Goal: Information Seeking & Learning: Learn about a topic

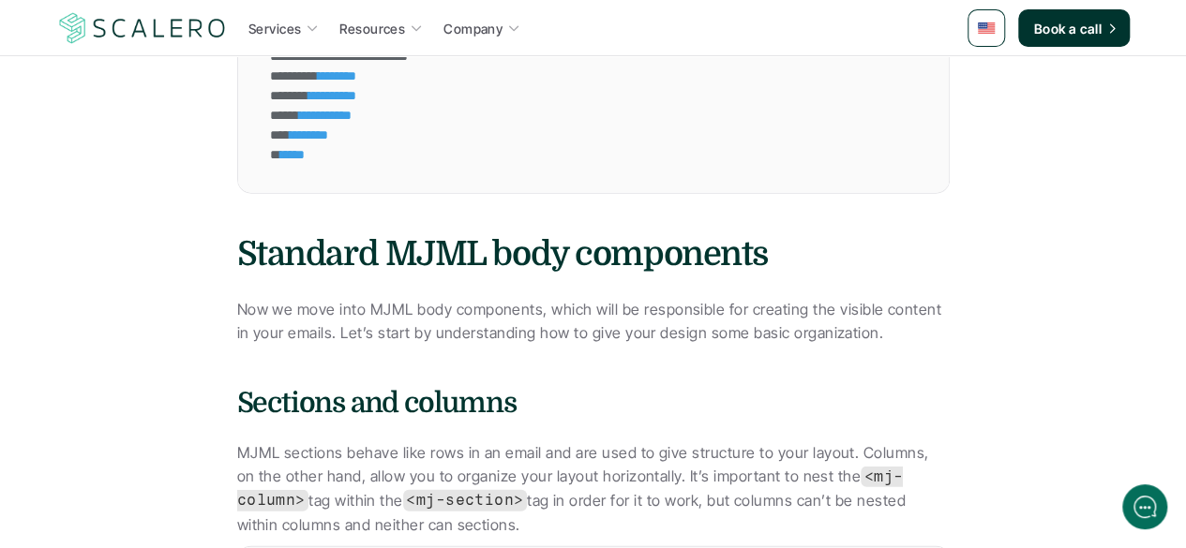
click at [682, 241] on h3 "Standard MJML body components" at bounding box center [593, 255] width 712 height 47
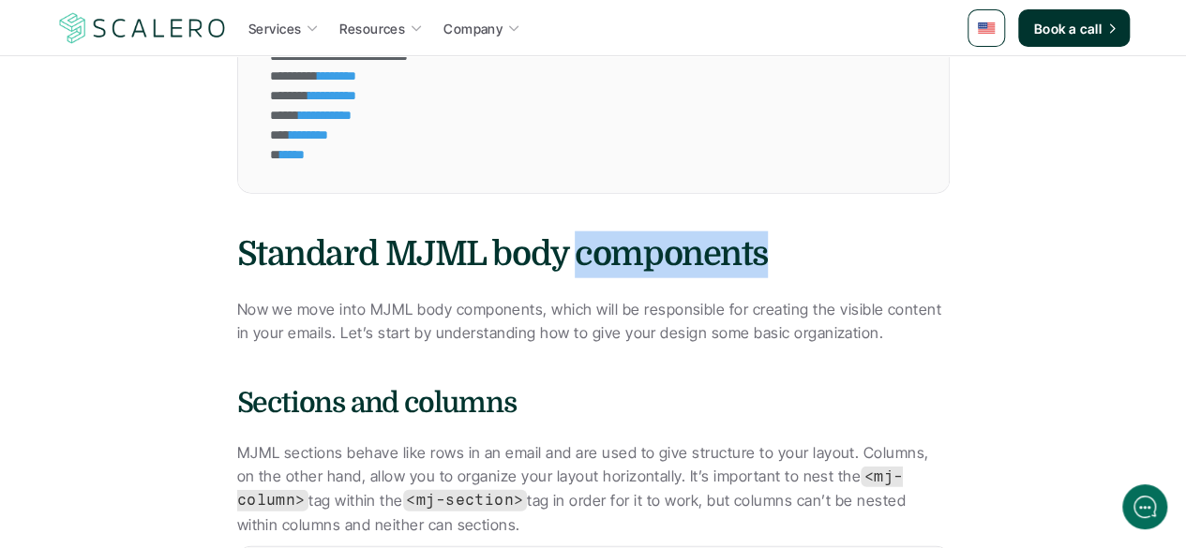
click at [682, 241] on h3 "Standard MJML body components" at bounding box center [593, 255] width 712 height 47
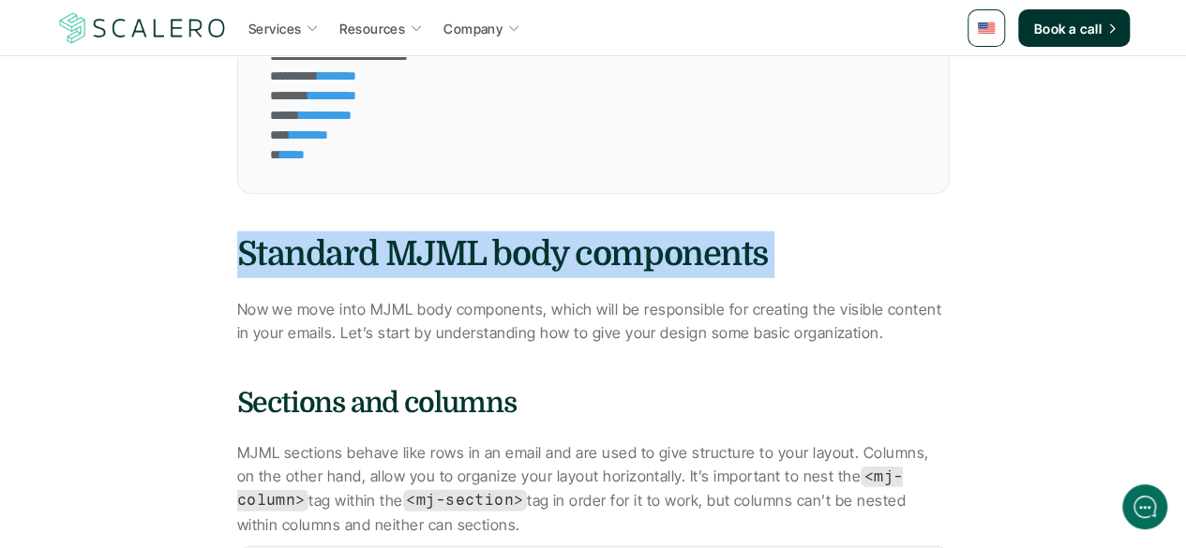
click at [682, 241] on h3 "Standard MJML body components" at bounding box center [593, 255] width 712 height 47
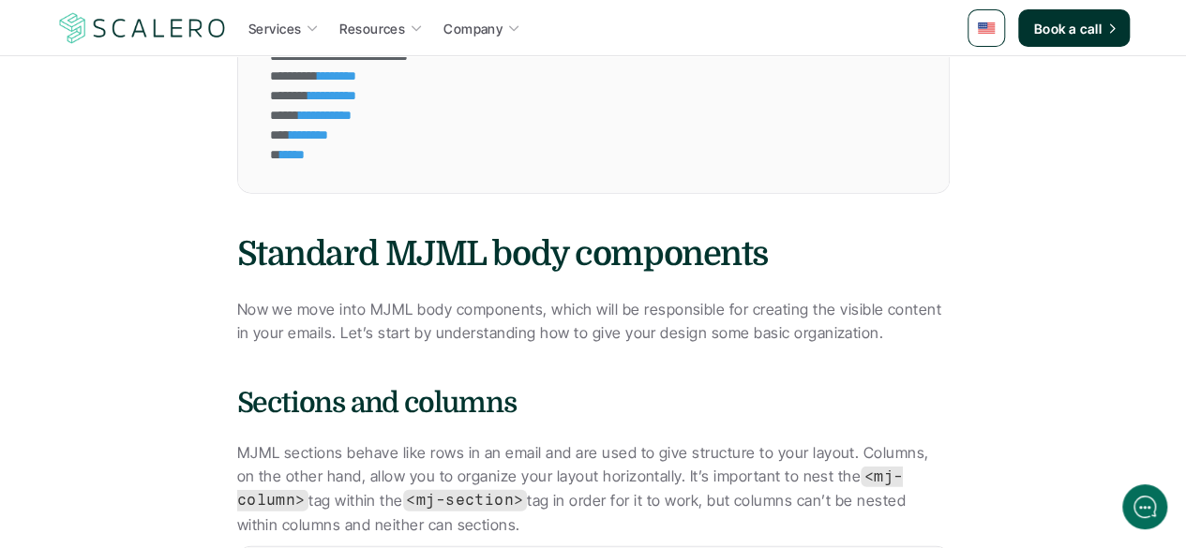
click at [819, 302] on p "Now we move into MJML body components, which will be responsible for creating t…" at bounding box center [593, 322] width 712 height 48
click at [741, 243] on h3 "Standard MJML body components" at bounding box center [593, 255] width 712 height 47
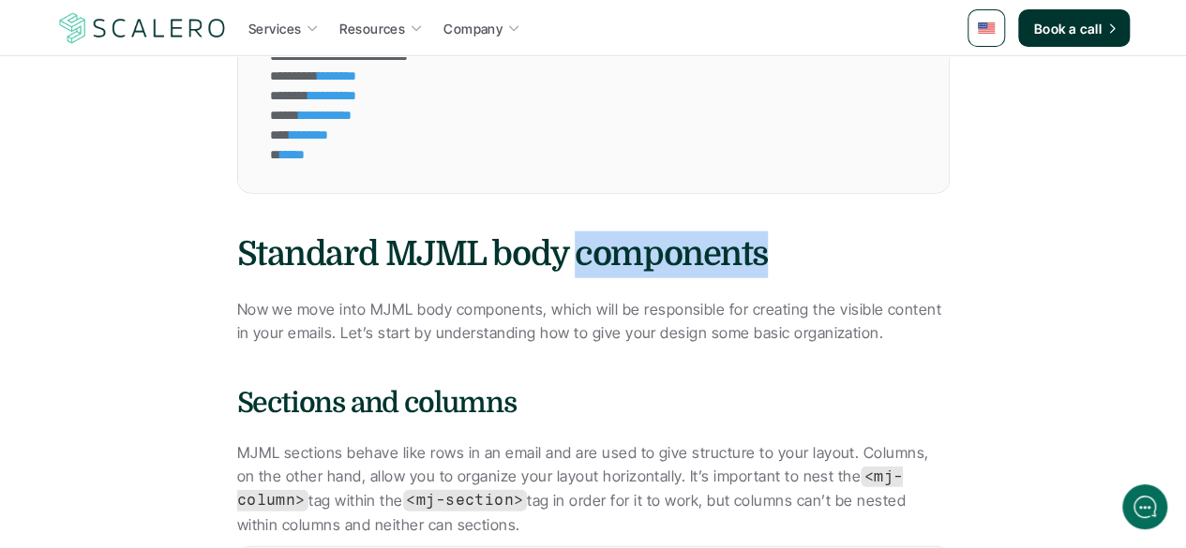
click at [741, 243] on h3 "Standard MJML body components" at bounding box center [593, 255] width 712 height 47
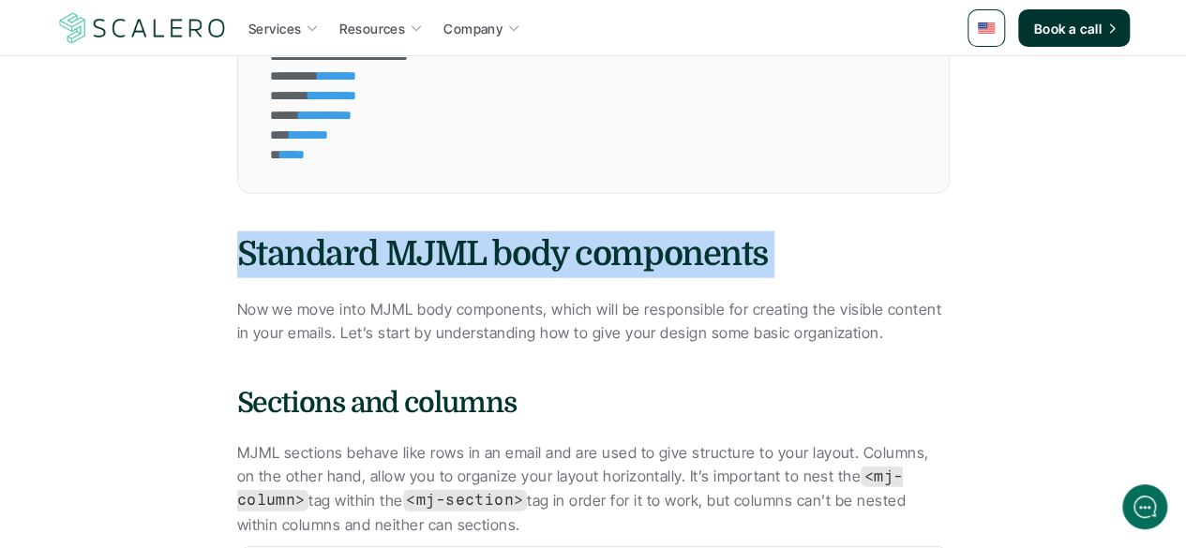
click at [741, 243] on h3 "Standard MJML body components" at bounding box center [593, 255] width 712 height 47
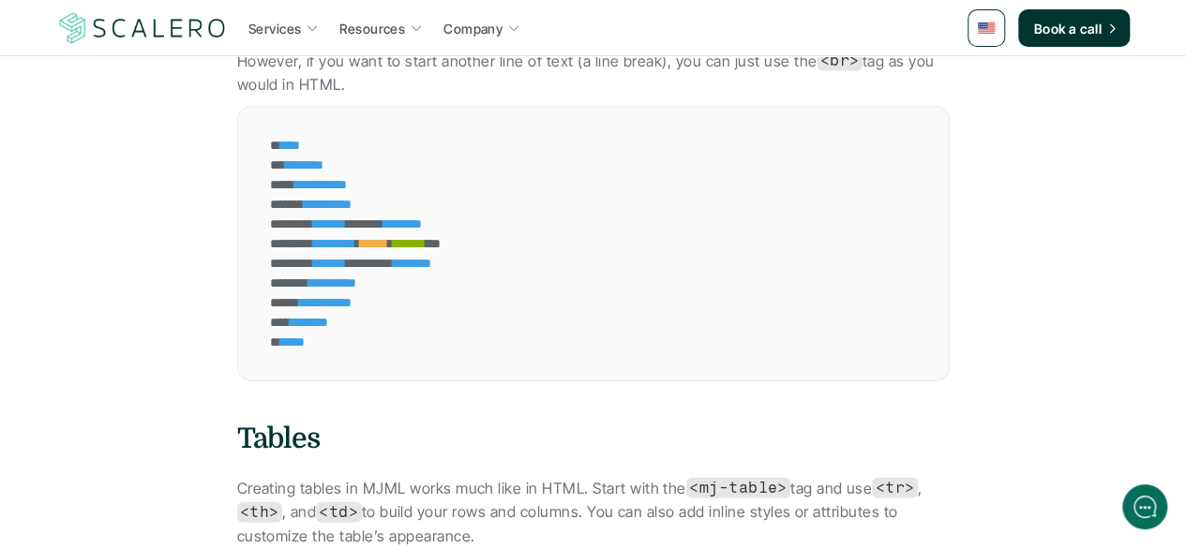
scroll to position [9121, 0]
